Goal: Task Accomplishment & Management: Complete application form

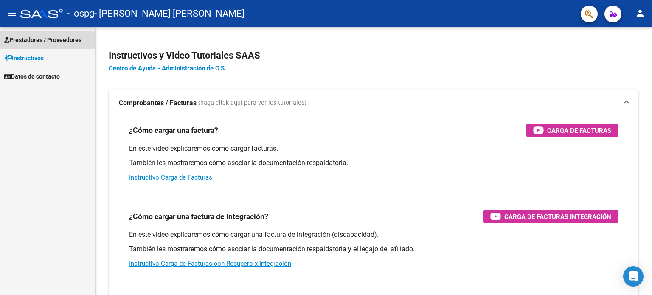
click at [38, 40] on span "Prestadores / Proveedores" at bounding box center [42, 39] width 77 height 9
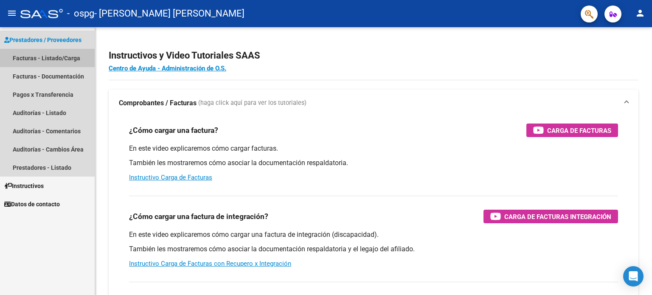
click at [43, 56] on link "Facturas - Listado/Carga" at bounding box center [47, 58] width 95 height 18
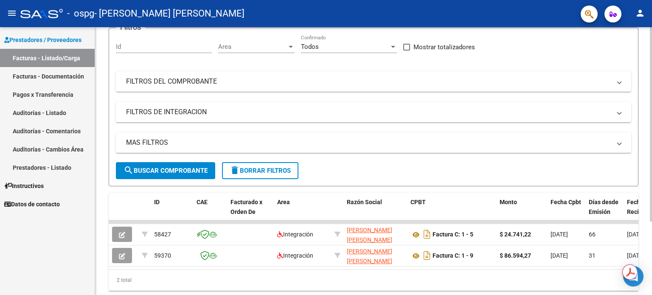
scroll to position [101, 0]
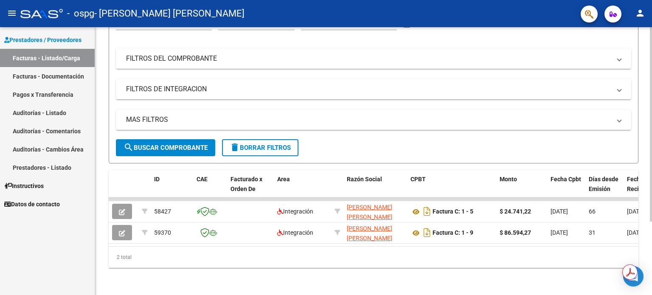
click at [652, 163] on div at bounding box center [651, 198] width 2 height 195
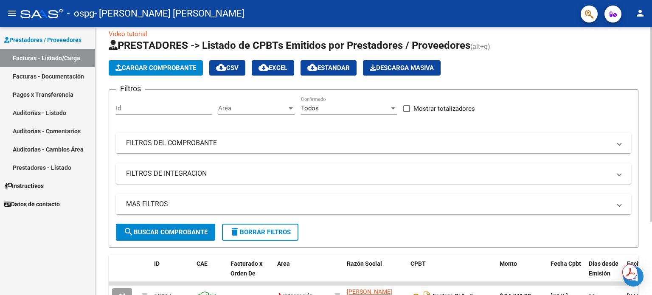
scroll to position [0, 0]
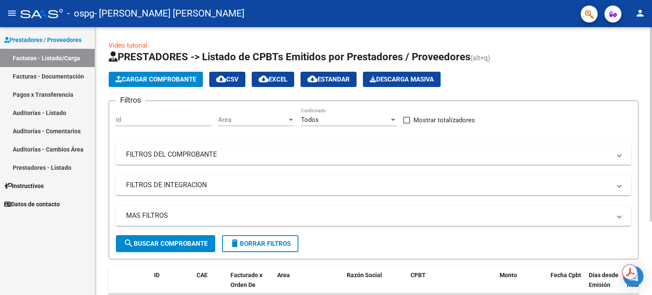
click at [652, 85] on div at bounding box center [651, 124] width 2 height 195
click at [172, 79] on span "Cargar Comprobante" at bounding box center [156, 80] width 81 height 8
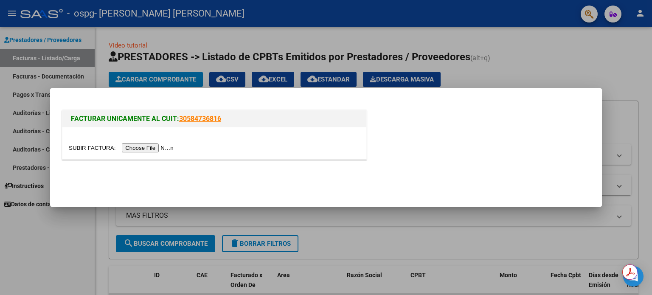
click at [537, 53] on div at bounding box center [326, 147] width 652 height 295
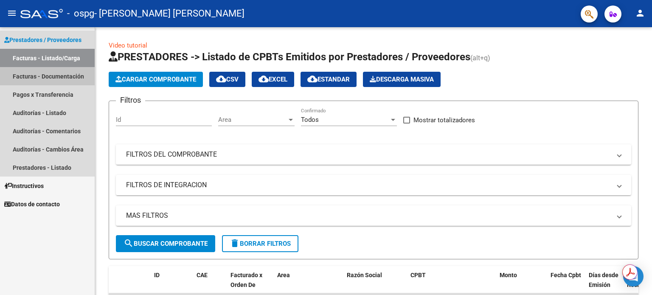
click at [25, 76] on link "Facturas - Documentación" at bounding box center [47, 76] width 95 height 18
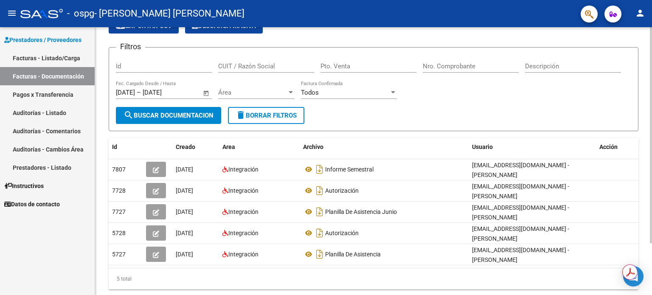
scroll to position [65, 0]
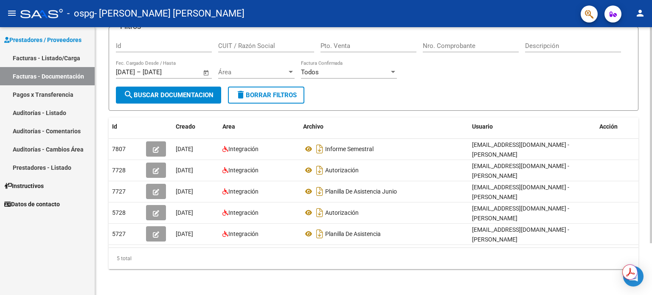
click at [652, 129] on div at bounding box center [651, 186] width 2 height 216
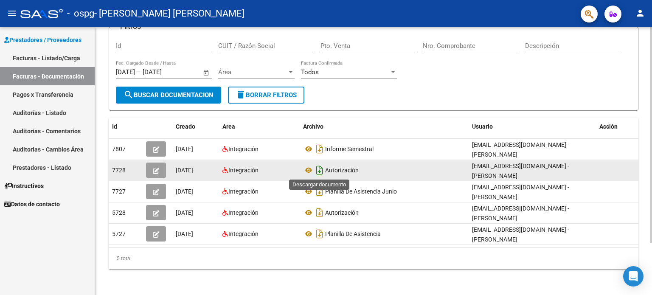
click at [319, 170] on icon "Descargar documento" at bounding box center [319, 171] width 11 height 14
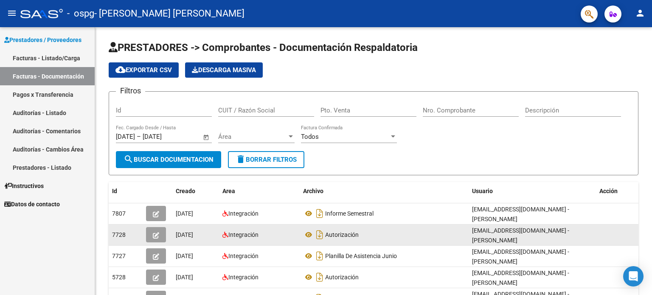
scroll to position [0, 0]
click at [652, 21] on div "menu - ospg - [PERSON_NAME] [PERSON_NAME] person Prestadores / Proveedores Fact…" at bounding box center [326, 147] width 652 height 295
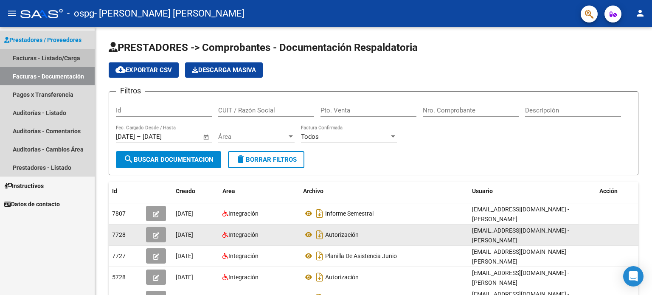
click at [42, 59] on link "Facturas - Listado/Carga" at bounding box center [47, 58] width 95 height 18
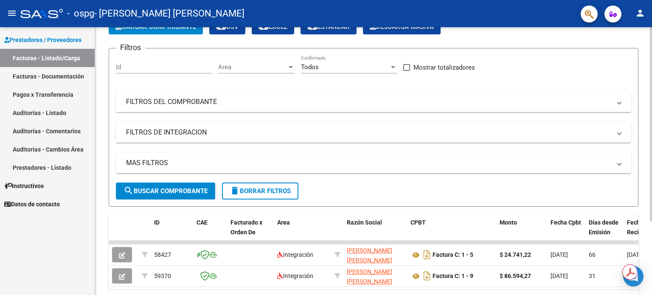
scroll to position [101, 0]
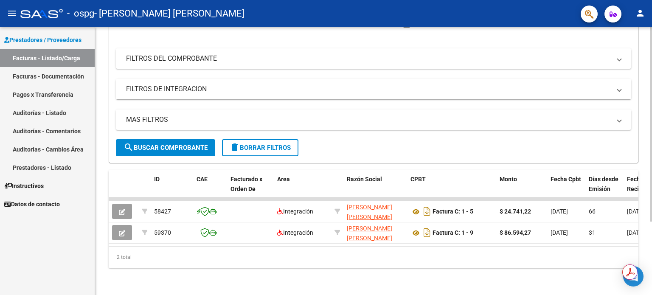
click at [652, 242] on div at bounding box center [651, 198] width 2 height 195
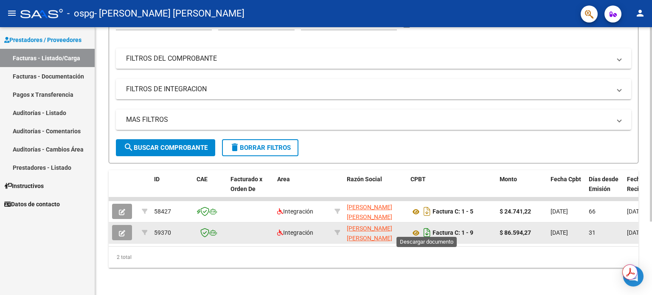
click at [428, 227] on icon "Descargar documento" at bounding box center [427, 233] width 11 height 14
click at [65, 59] on link "Facturas - Listado/Carga" at bounding box center [47, 58] width 95 height 18
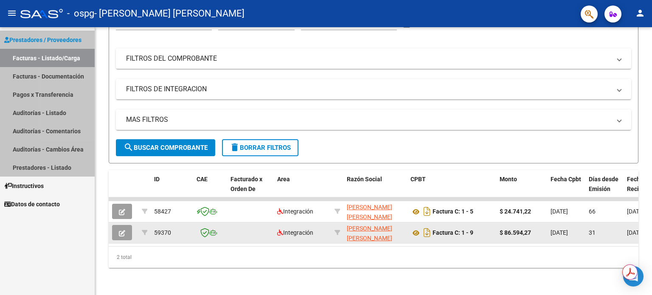
click at [65, 59] on link "Facturas - Listado/Carga" at bounding box center [47, 58] width 95 height 18
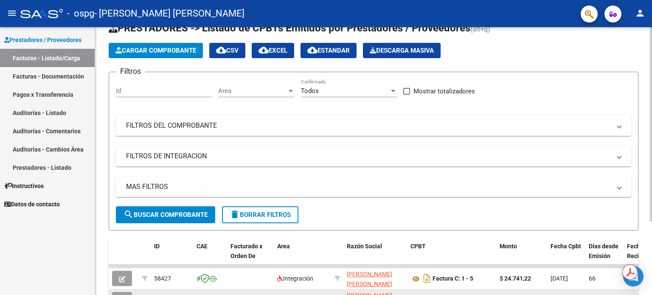
scroll to position [0, 0]
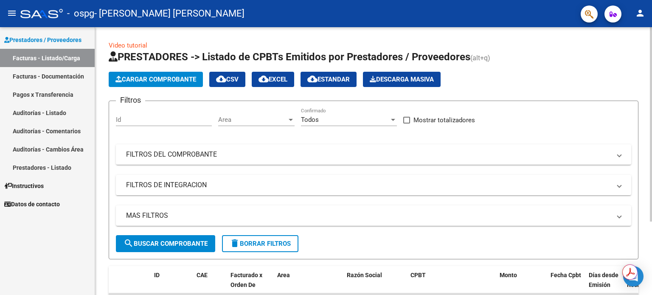
click at [652, 55] on div at bounding box center [651, 124] width 2 height 195
click at [169, 82] on span "Cargar Comprobante" at bounding box center [156, 80] width 81 height 8
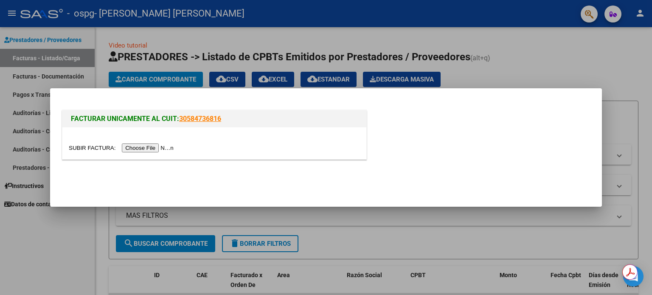
click at [161, 151] on input "file" at bounding box center [122, 148] width 107 height 9
click at [161, 148] on input "file" at bounding box center [122, 148] width 107 height 9
click at [156, 148] on input "file" at bounding box center [122, 148] width 107 height 9
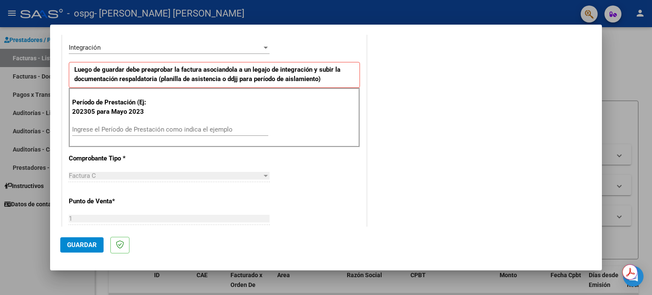
scroll to position [200, 0]
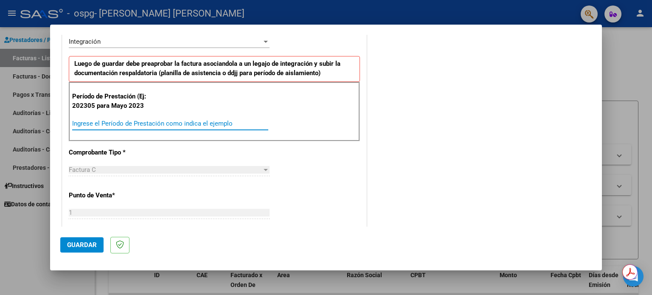
click at [183, 121] on input "Ingrese el Período de Prestación como indica el ejemplo" at bounding box center [170, 124] width 196 height 8
type input "202507"
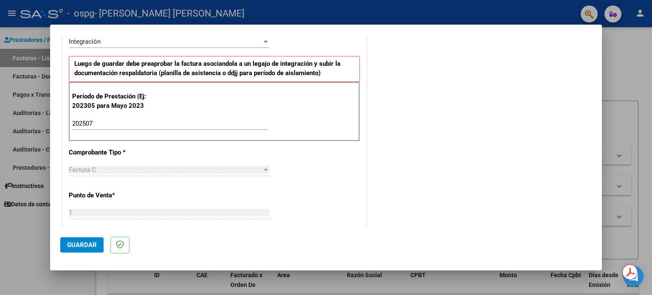
click at [307, 133] on div "Período de Prestación (Ej: 202305 para [DATE] 202507 Ingrese el Período de Pres…" at bounding box center [214, 111] width 291 height 59
click at [340, 200] on div "CUIT * 27-38304447-8 Ingresar CUIT ANALISIS PRESTADOR Area destinado * Integrac…" at bounding box center [214, 252] width 304 height 623
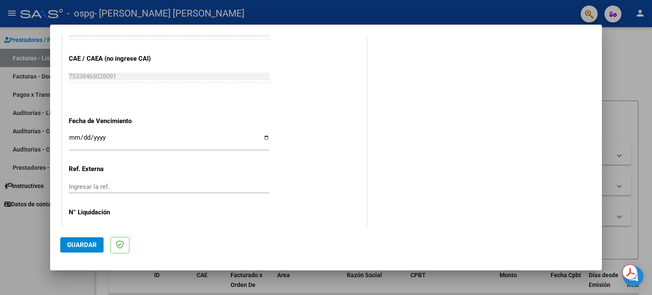
scroll to position [539, 0]
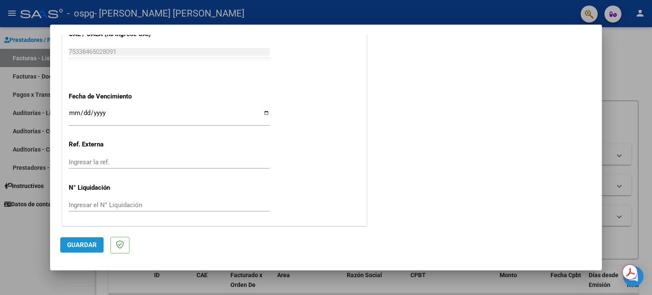
click at [88, 247] on span "Guardar" at bounding box center [82, 245] width 30 height 8
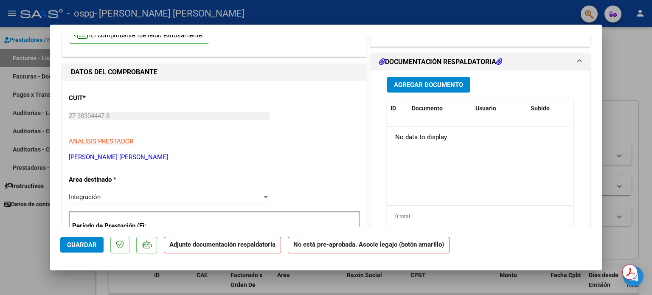
scroll to position [85, 0]
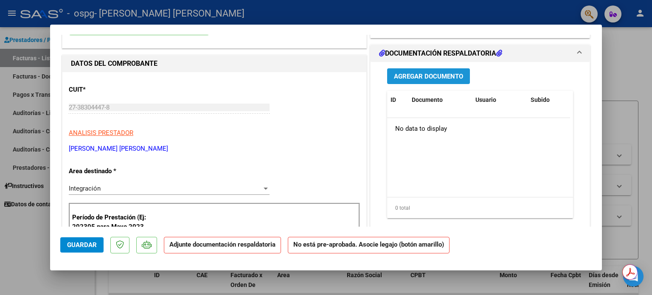
click at [446, 79] on span "Agregar Documento" at bounding box center [428, 77] width 69 height 8
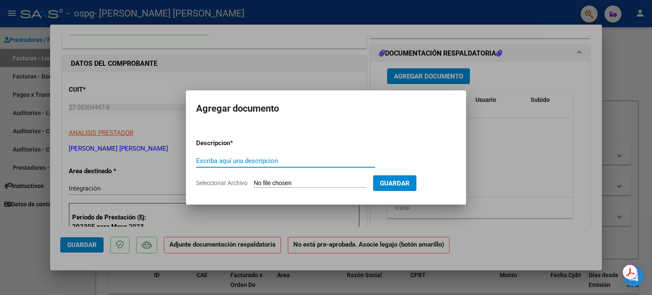
click at [263, 160] on input "Escriba aquí una descripcion" at bounding box center [285, 161] width 179 height 8
type input "planilla de asistencia julio"
click at [284, 183] on input "Seleccionar Archivo" at bounding box center [310, 184] width 113 height 8
type input "C:\fakepath\Plantilla de asistencia Julio.pdf"
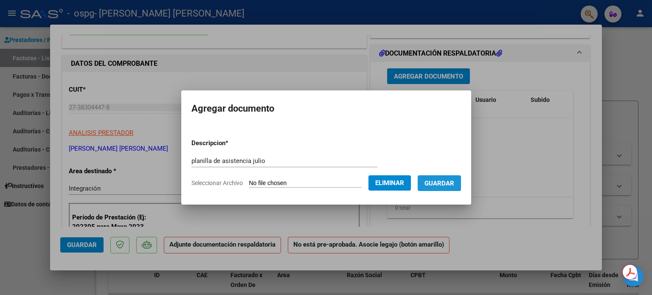
click at [450, 180] on span "Guardar" at bounding box center [440, 184] width 30 height 8
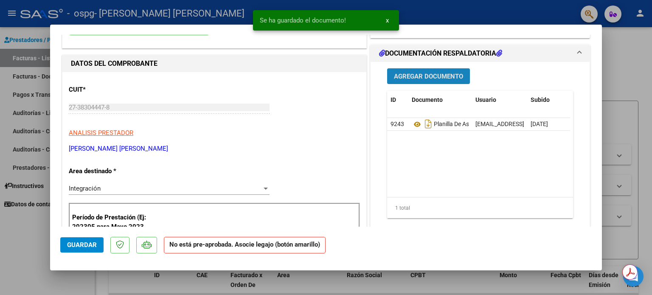
click at [435, 76] on span "Agregar Documento" at bounding box center [428, 77] width 69 height 8
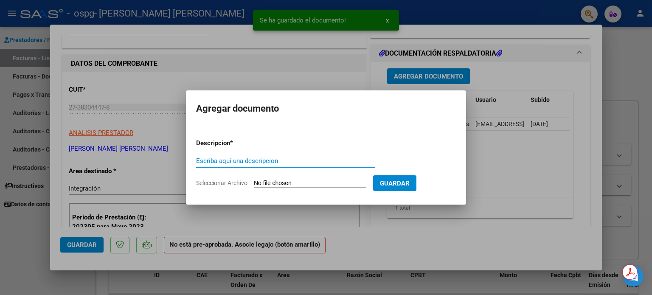
click at [265, 163] on input "Escriba aquí una descripcion" at bounding box center [285, 161] width 179 height 8
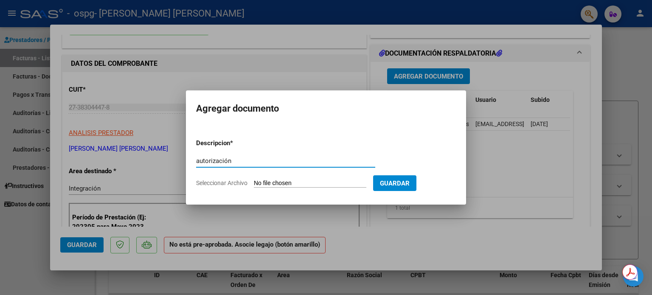
type input "autorización"
click at [312, 181] on input "Seleccionar Archivo" at bounding box center [310, 184] width 113 height 8
type input "C:\fakepath\AUTORIZACIONES 2025.odt1.odt2 (1).odt"
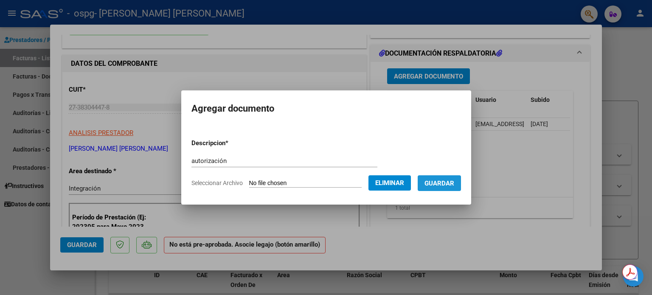
click at [454, 183] on span "Guardar" at bounding box center [440, 184] width 30 height 8
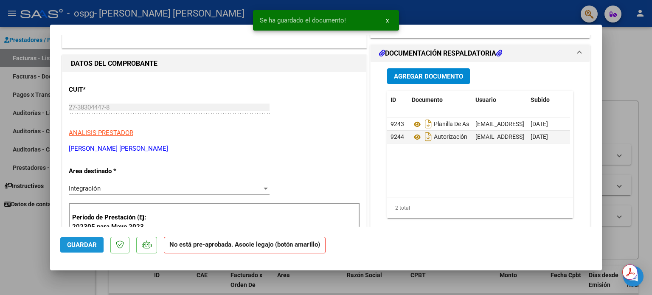
click at [85, 241] on span "Guardar" at bounding box center [82, 245] width 30 height 8
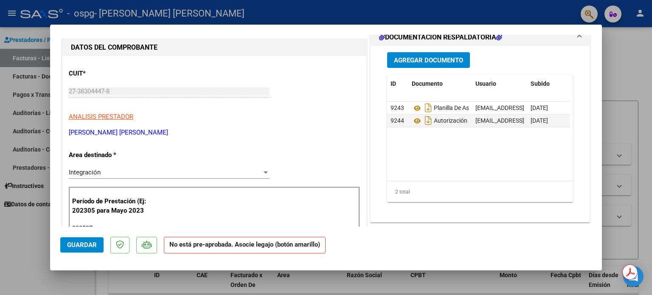
scroll to position [104, 0]
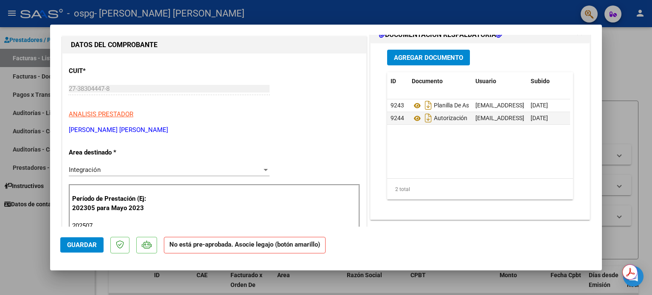
click at [86, 244] on span "Guardar" at bounding box center [82, 245] width 30 height 8
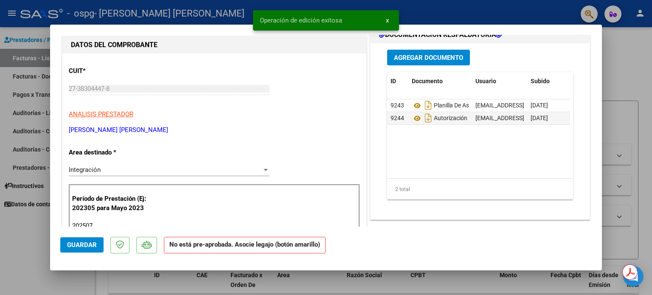
click at [629, 45] on div at bounding box center [326, 147] width 652 height 295
type input "$ 0,00"
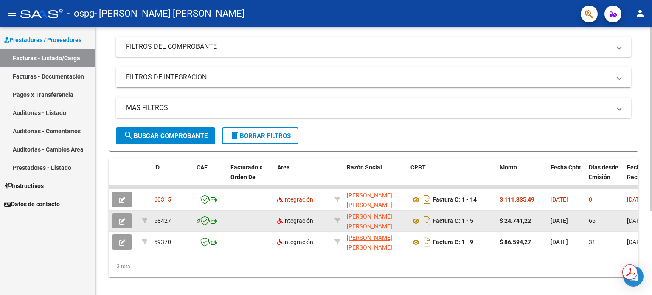
scroll to position [110, 0]
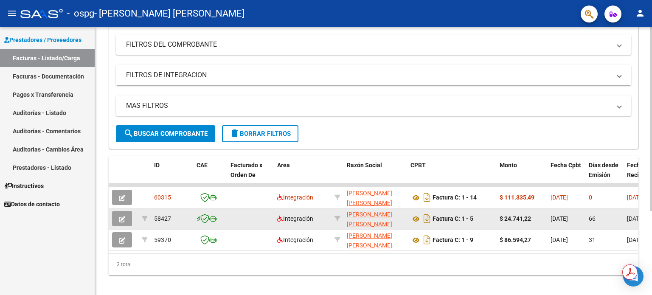
click at [652, 147] on div at bounding box center [651, 198] width 2 height 184
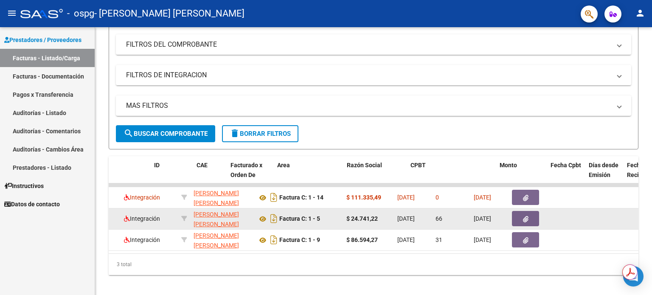
scroll to position [0, 0]
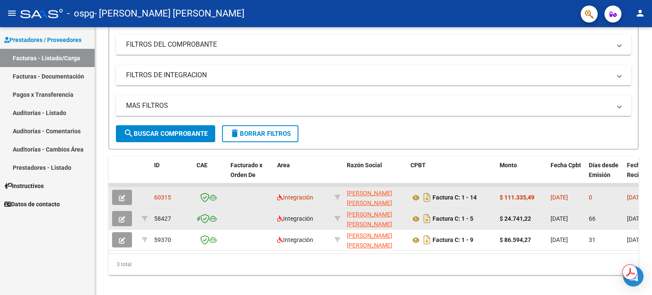
click at [515, 195] on strong "$ 111.335,49" at bounding box center [517, 197] width 35 height 7
